Goal: Navigation & Orientation: Find specific page/section

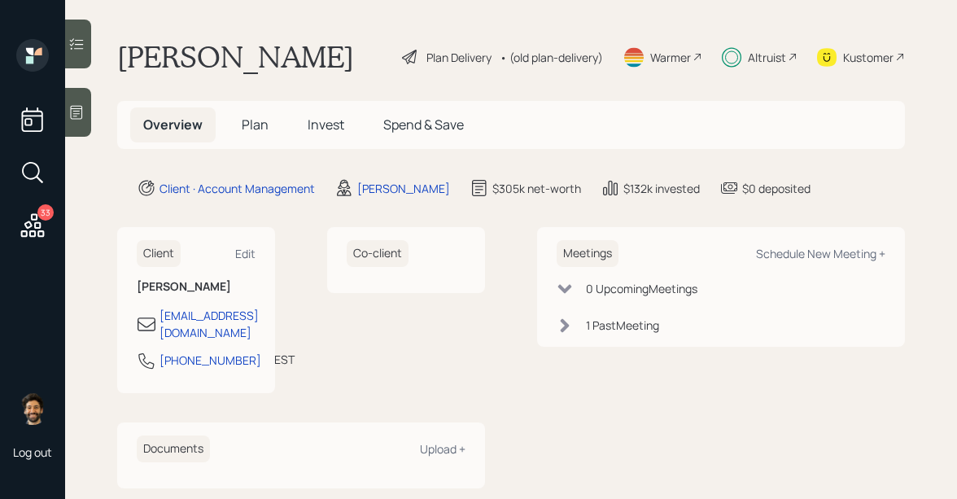
click at [749, 62] on div "Altruist" at bounding box center [767, 57] width 38 height 17
